Goal: Use online tool/utility: Utilize a website feature to perform a specific function

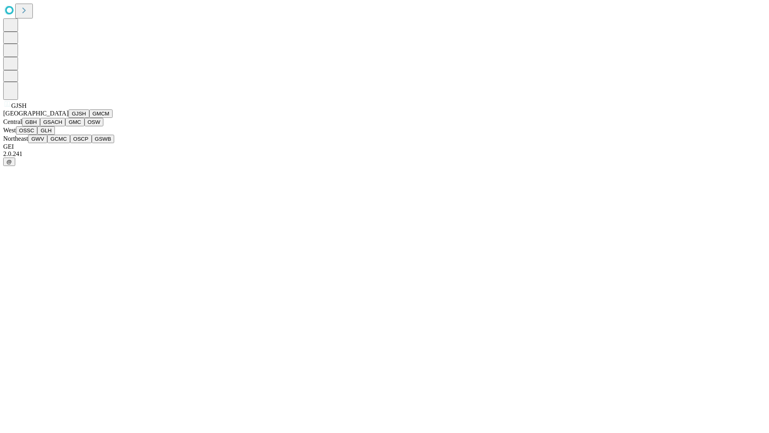
click at [68, 118] on button "GJSH" at bounding box center [78, 113] width 21 height 8
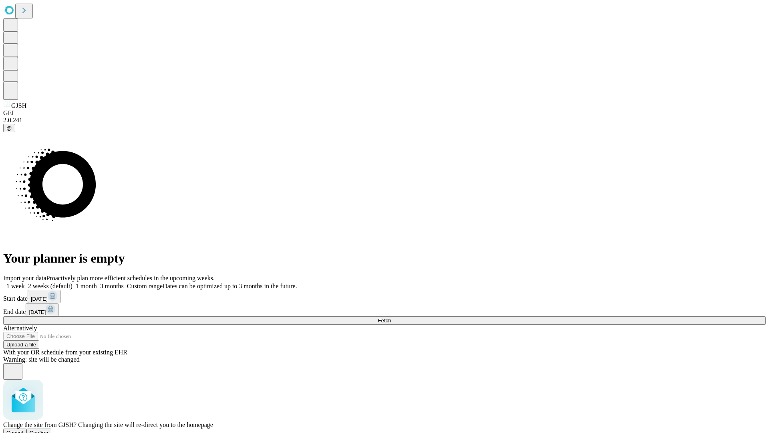
click at [48, 429] on span "Confirm" at bounding box center [39, 432] width 19 height 6
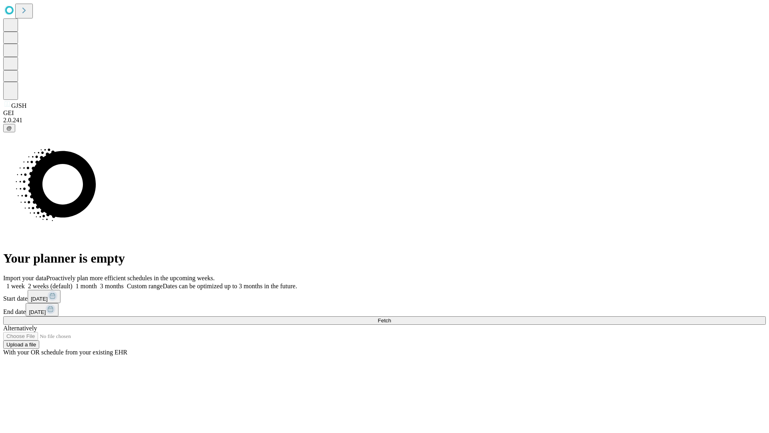
click at [25, 282] on label "1 week" at bounding box center [14, 285] width 22 height 7
click at [391, 317] on span "Fetch" at bounding box center [384, 320] width 13 height 6
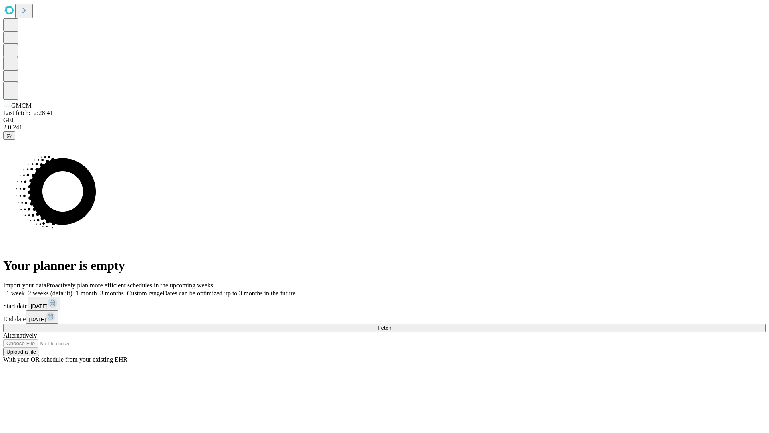
click at [25, 290] on label "1 week" at bounding box center [14, 293] width 22 height 7
click at [391, 324] on span "Fetch" at bounding box center [384, 327] width 13 height 6
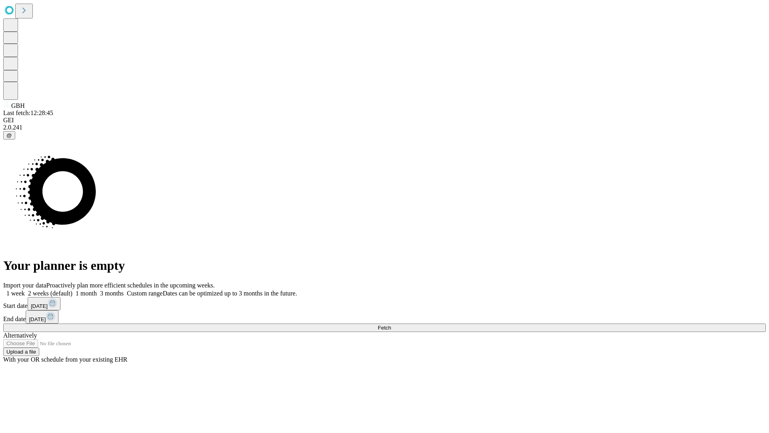
click at [25, 290] on label "1 week" at bounding box center [14, 293] width 22 height 7
click at [391, 324] on span "Fetch" at bounding box center [384, 327] width 13 height 6
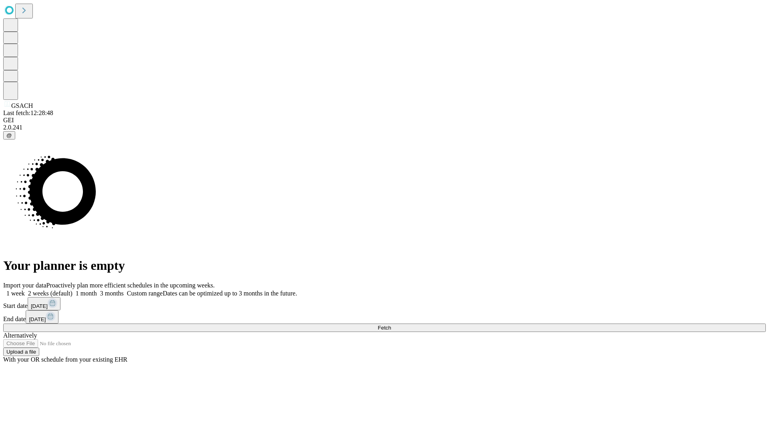
click at [25, 290] on label "1 week" at bounding box center [14, 293] width 22 height 7
click at [391, 324] on span "Fetch" at bounding box center [384, 327] width 13 height 6
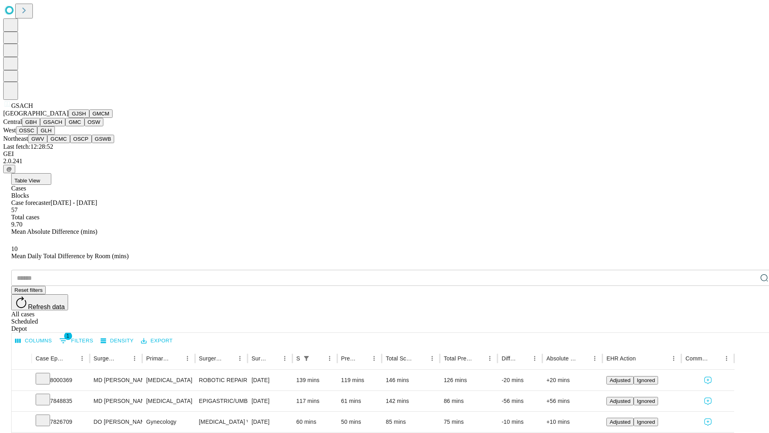
click at [65, 126] on button "GMC" at bounding box center [74, 122] width 19 height 8
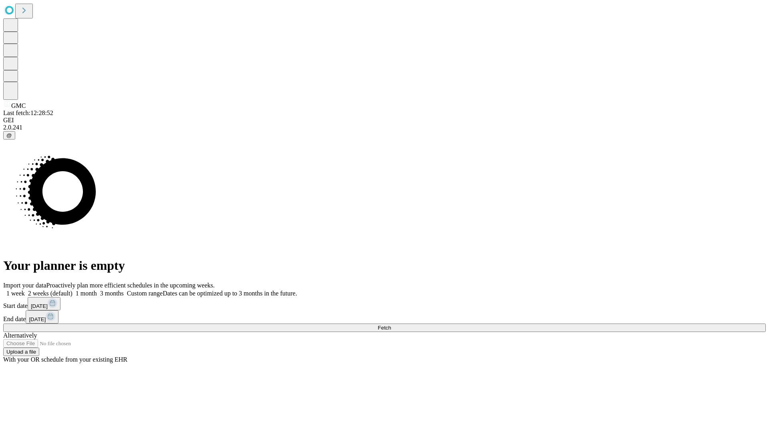
click at [25, 290] on label "1 week" at bounding box center [14, 293] width 22 height 7
click at [391, 324] on span "Fetch" at bounding box center [384, 327] width 13 height 6
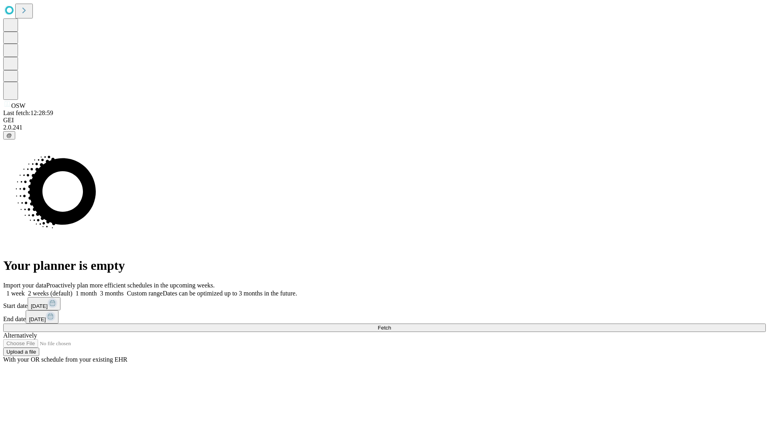
click at [25, 290] on label "1 week" at bounding box center [14, 293] width 22 height 7
click at [391, 324] on span "Fetch" at bounding box center [384, 327] width 13 height 6
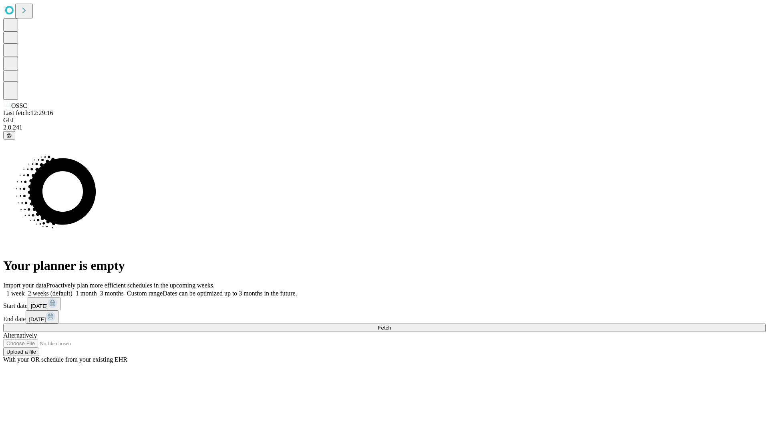
click at [25, 290] on label "1 week" at bounding box center [14, 293] width 22 height 7
click at [391, 324] on span "Fetch" at bounding box center [384, 327] width 13 height 6
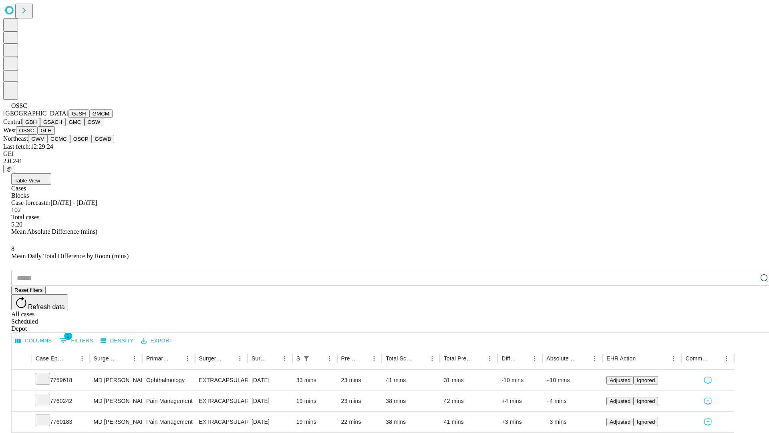
click at [54, 135] on button "GLH" at bounding box center [45, 130] width 17 height 8
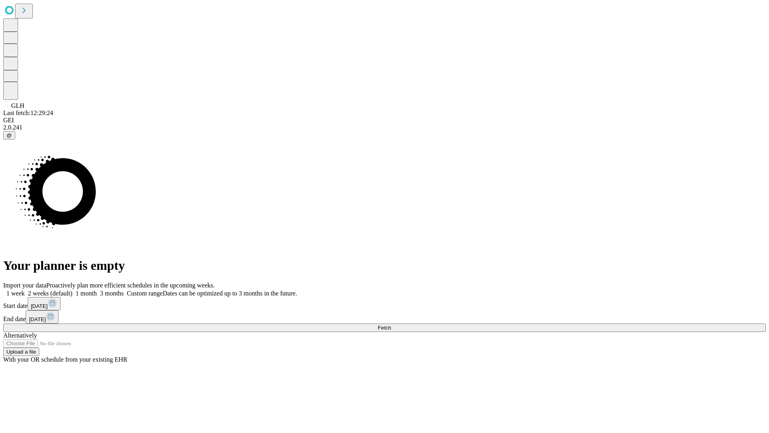
click at [25, 290] on label "1 week" at bounding box center [14, 293] width 22 height 7
click at [391, 324] on span "Fetch" at bounding box center [384, 327] width 13 height 6
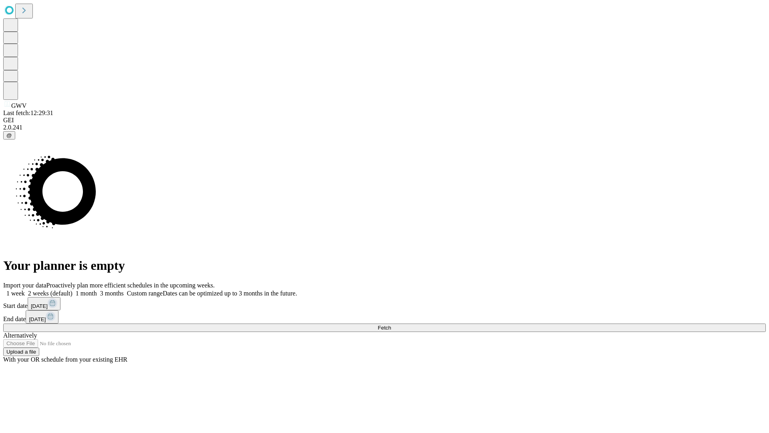
click at [25, 290] on label "1 week" at bounding box center [14, 293] width 22 height 7
click at [391, 324] on span "Fetch" at bounding box center [384, 327] width 13 height 6
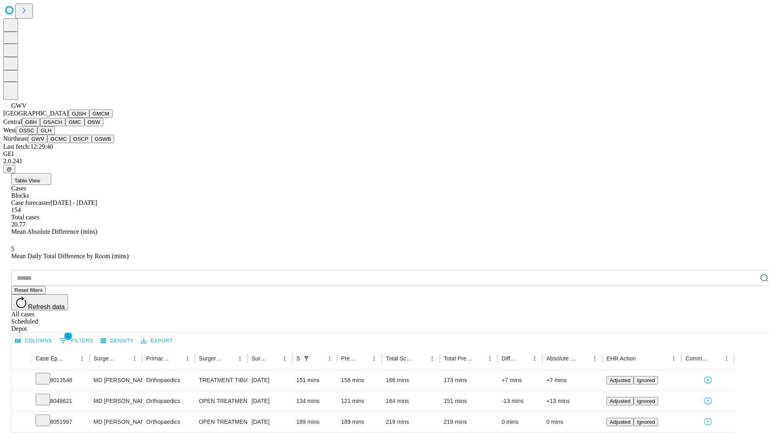
click at [62, 143] on button "GCMC" at bounding box center [58, 139] width 23 height 8
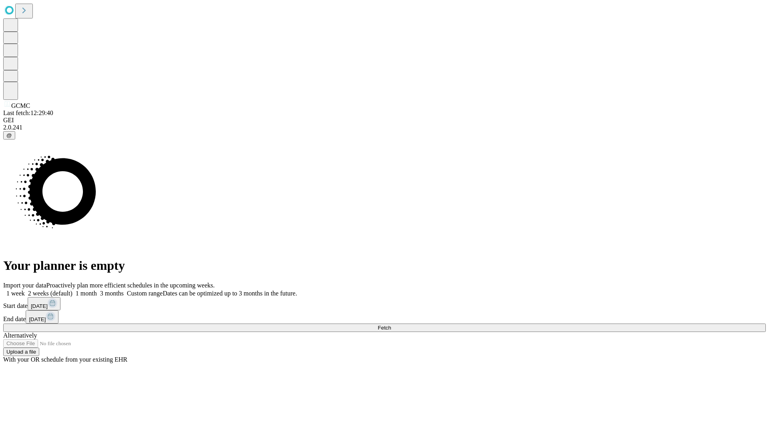
click at [25, 290] on label "1 week" at bounding box center [14, 293] width 22 height 7
click at [391, 324] on span "Fetch" at bounding box center [384, 327] width 13 height 6
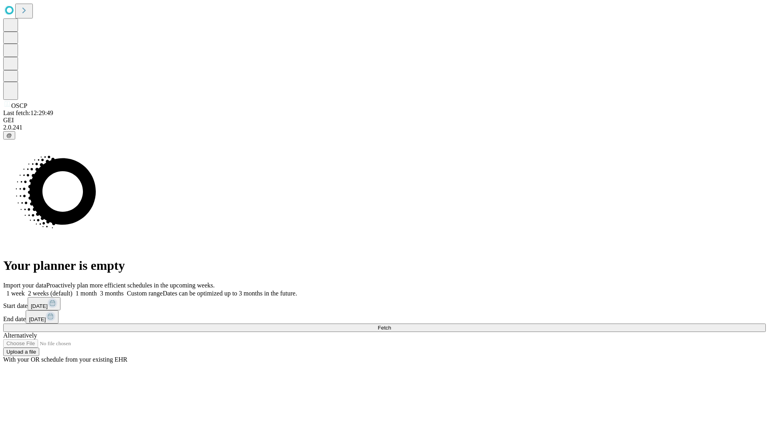
click at [391, 324] on span "Fetch" at bounding box center [384, 327] width 13 height 6
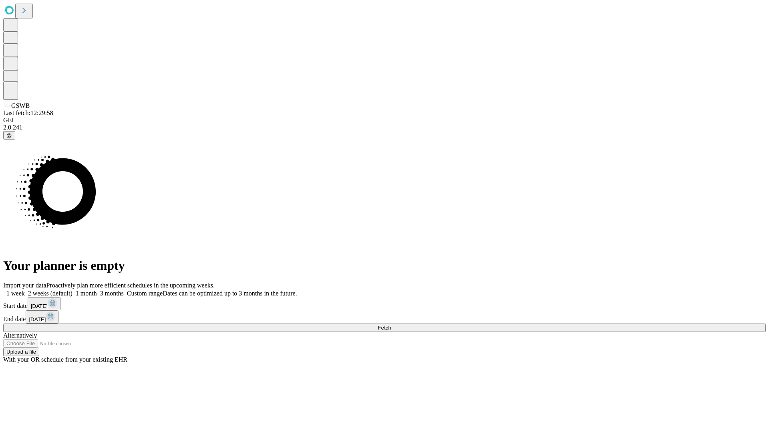
click at [25, 290] on label "1 week" at bounding box center [14, 293] width 22 height 7
click at [391, 324] on span "Fetch" at bounding box center [384, 327] width 13 height 6
